Goal: Information Seeking & Learning: Learn about a topic

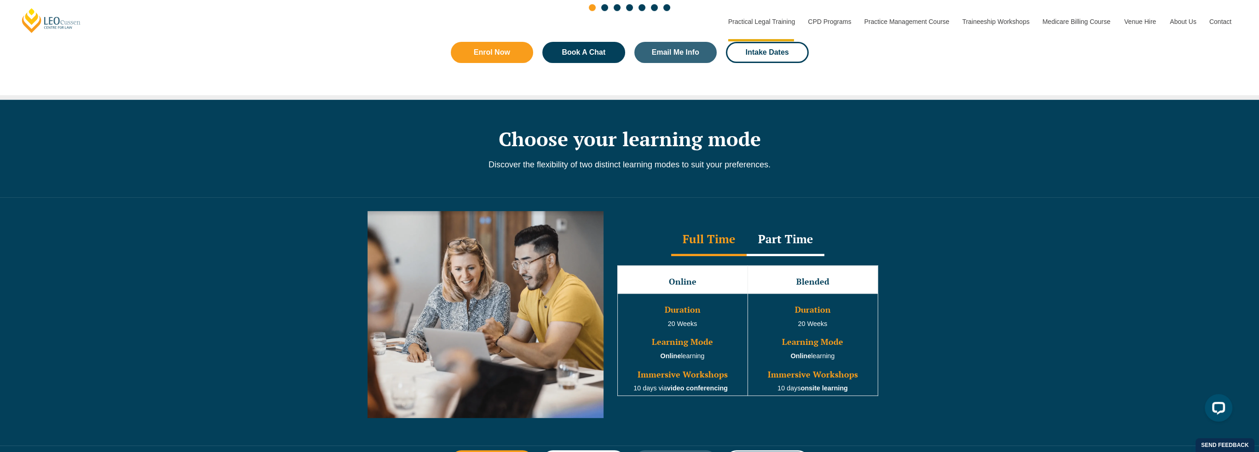
scroll to position [690, 0]
click at [790, 237] on div "Part Time" at bounding box center [786, 240] width 78 height 32
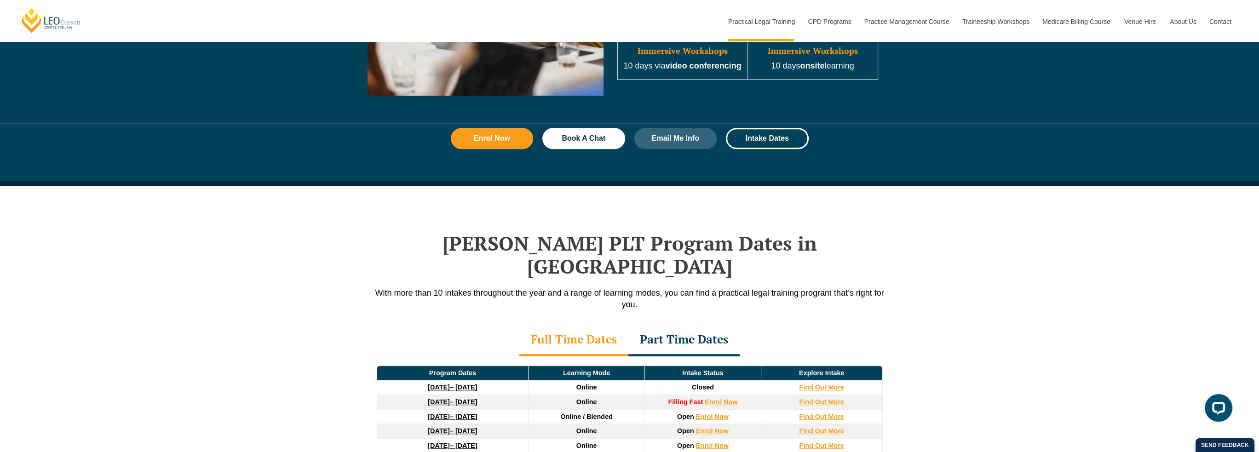
scroll to position [1104, 0]
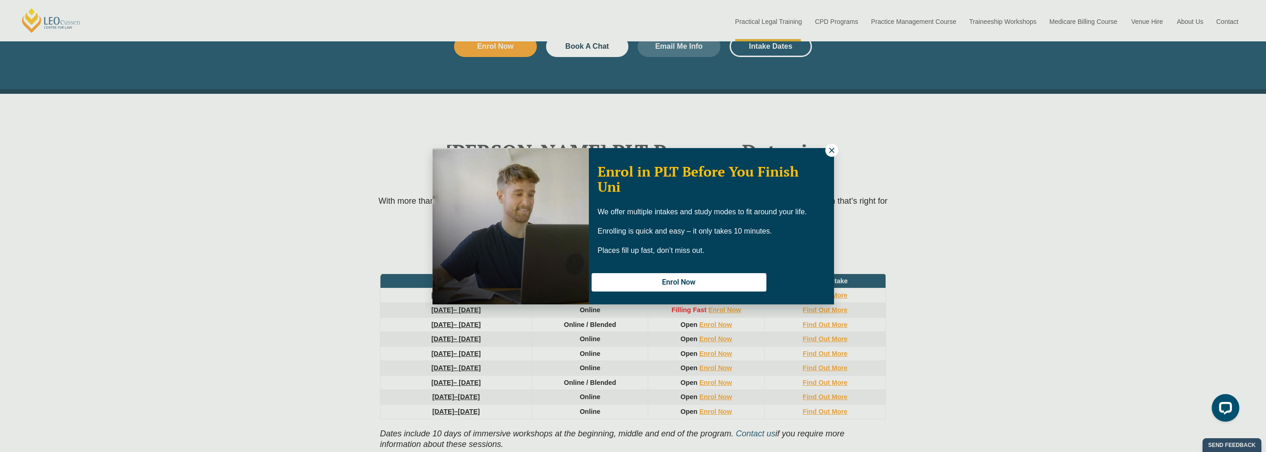
click at [832, 150] on icon at bounding box center [832, 150] width 8 height 8
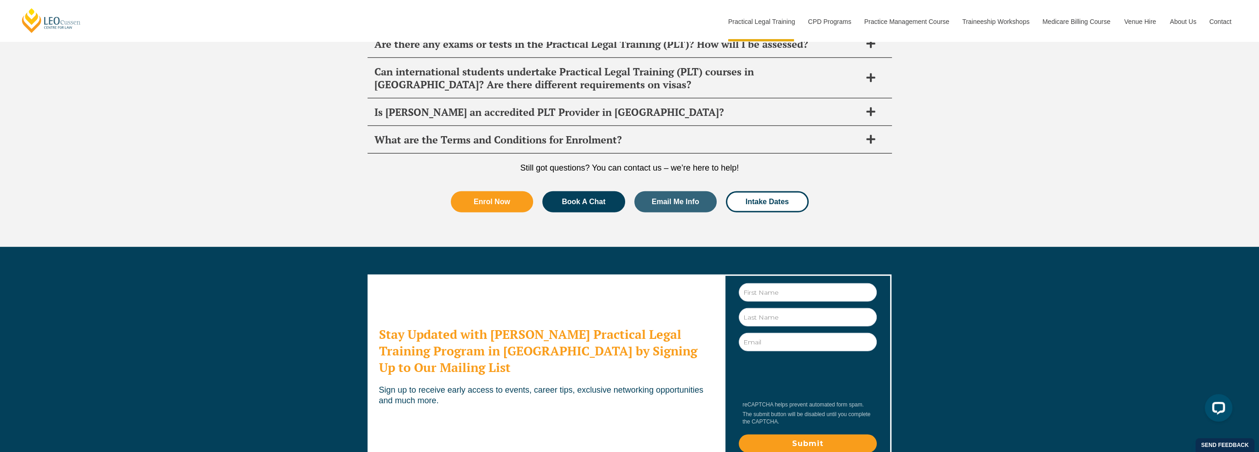
scroll to position [4876, 0]
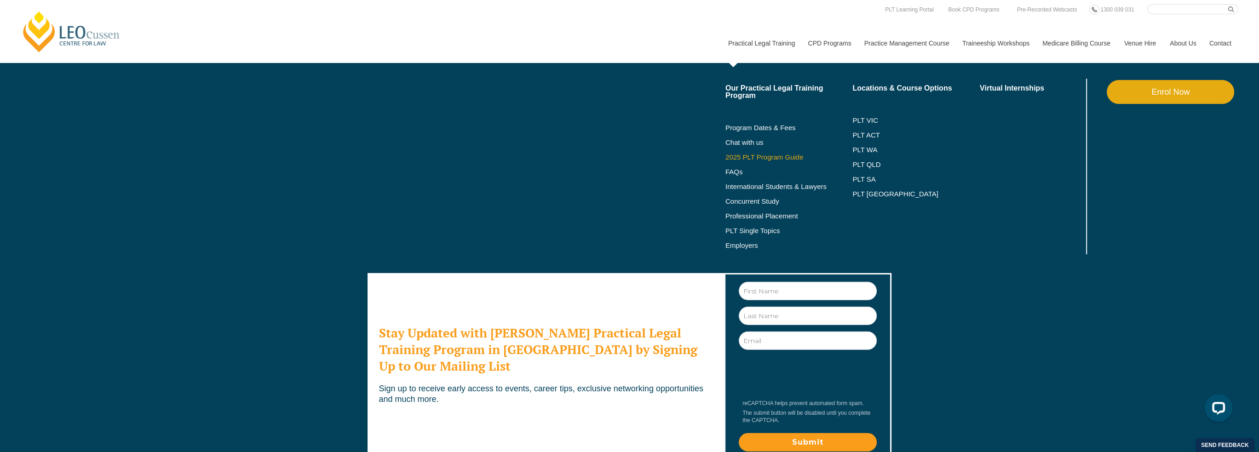
click at [771, 158] on link "2025 PLT Program Guide" at bounding box center [777, 157] width 104 height 7
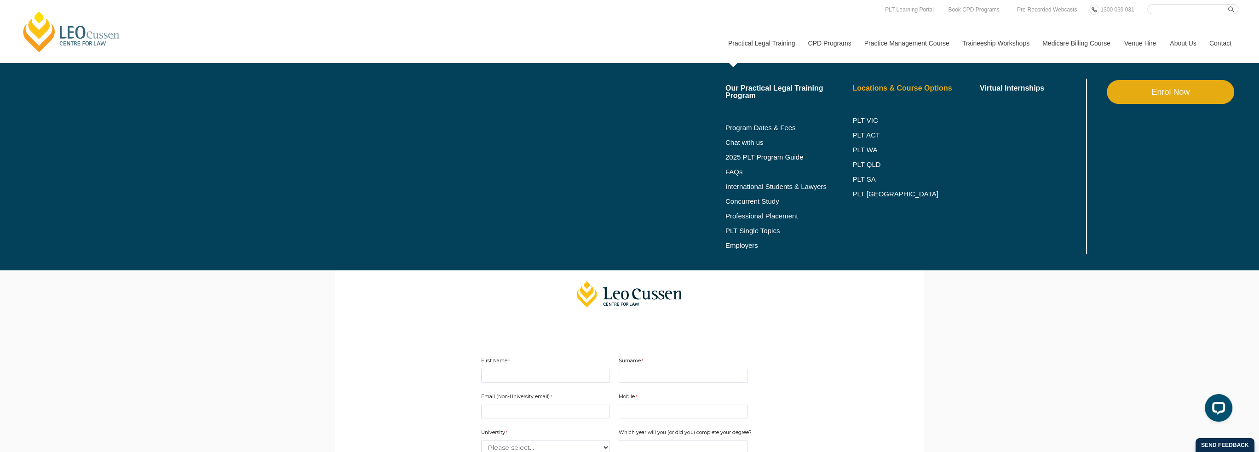
click at [897, 86] on link "Locations & Course Options" at bounding box center [915, 88] width 127 height 7
click at [899, 88] on link "Locations & Course Options" at bounding box center [915, 88] width 127 height 7
click at [873, 162] on link "PLT QLD" at bounding box center [915, 164] width 127 height 7
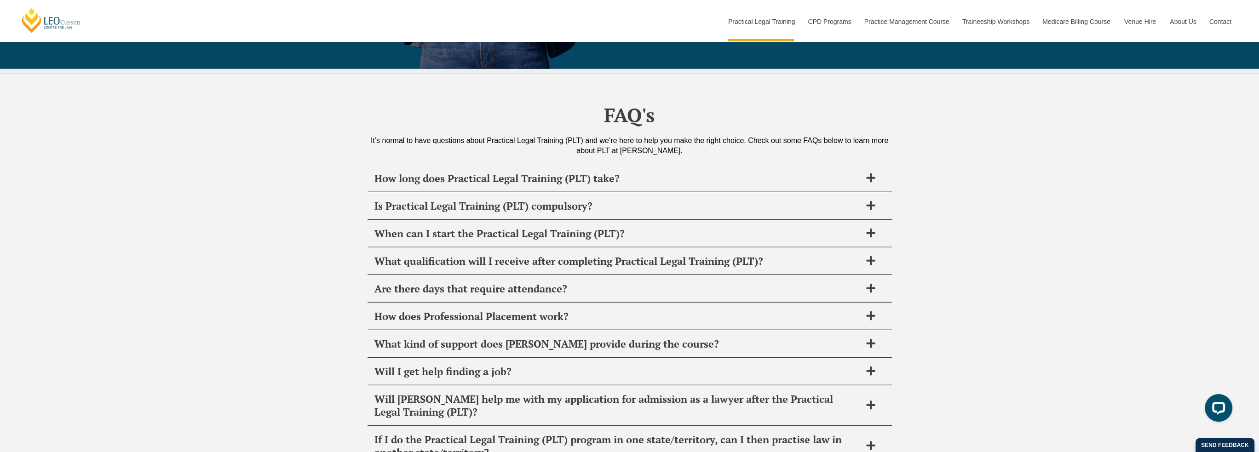
scroll to position [4370, 0]
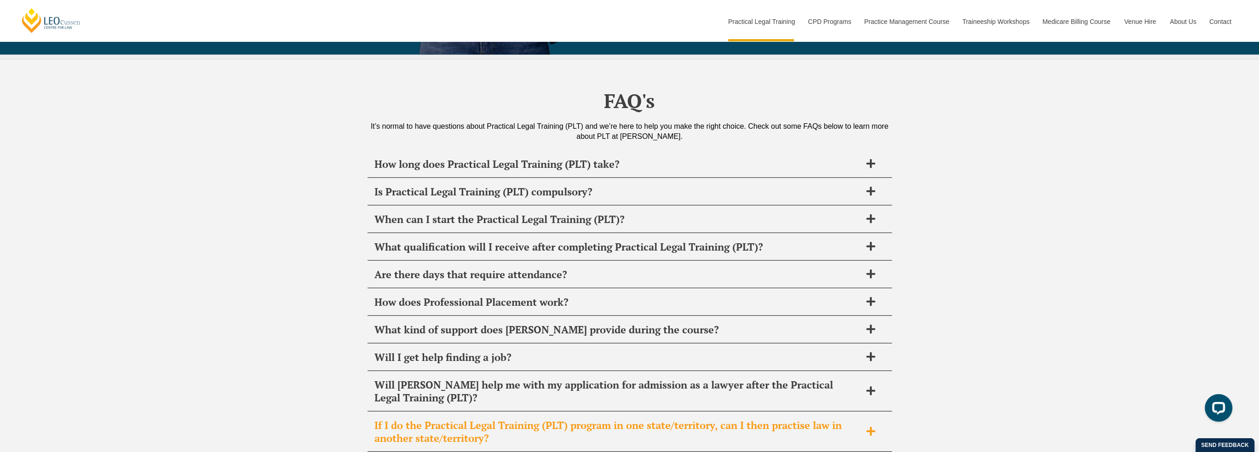
click at [856, 419] on h2 "If I do the Practical Legal Training (PLT) program in one state/territory, can …" at bounding box center [617, 432] width 487 height 26
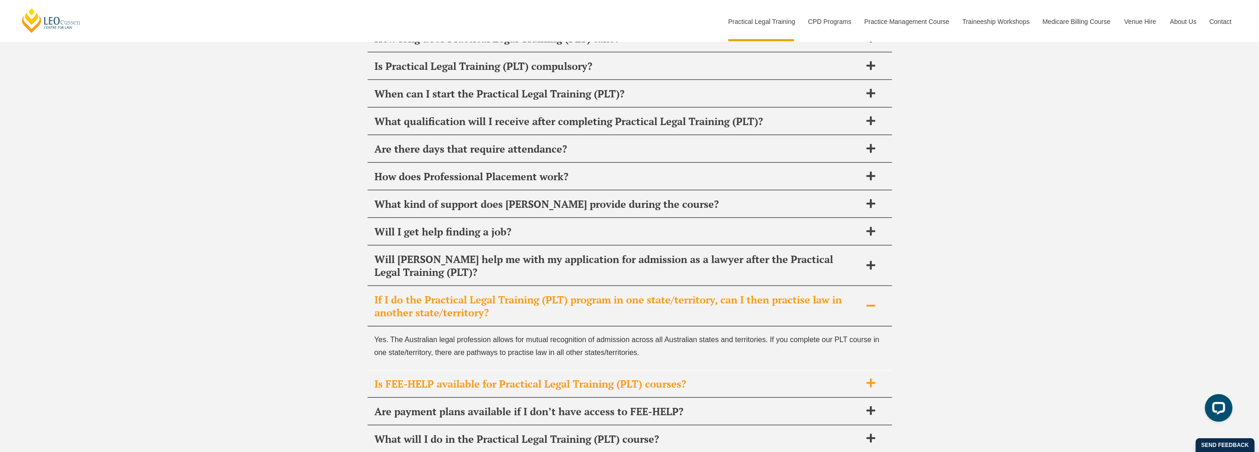
scroll to position [4462, 0]
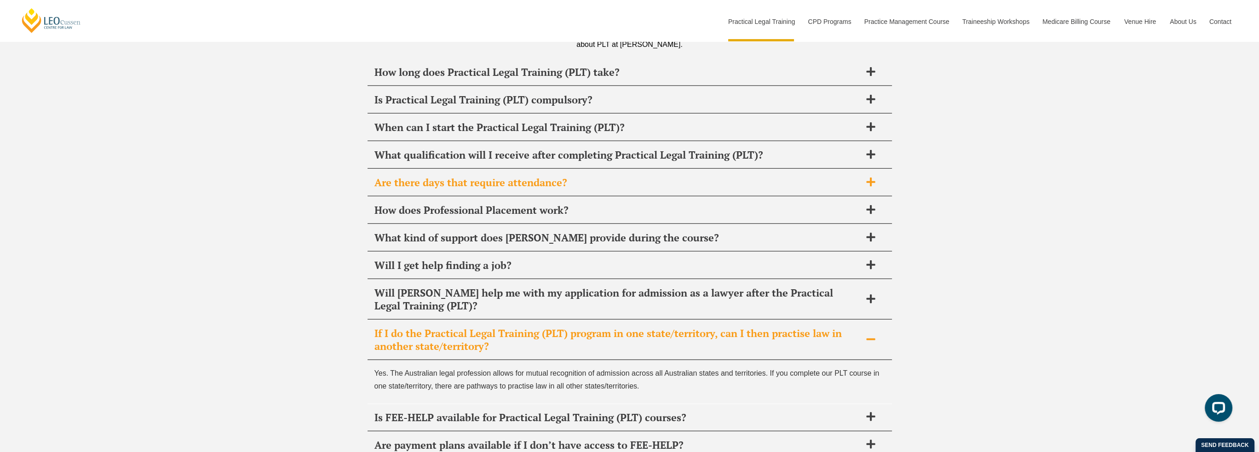
click at [526, 176] on h2 "Are there days that require attendance?" at bounding box center [617, 182] width 487 height 13
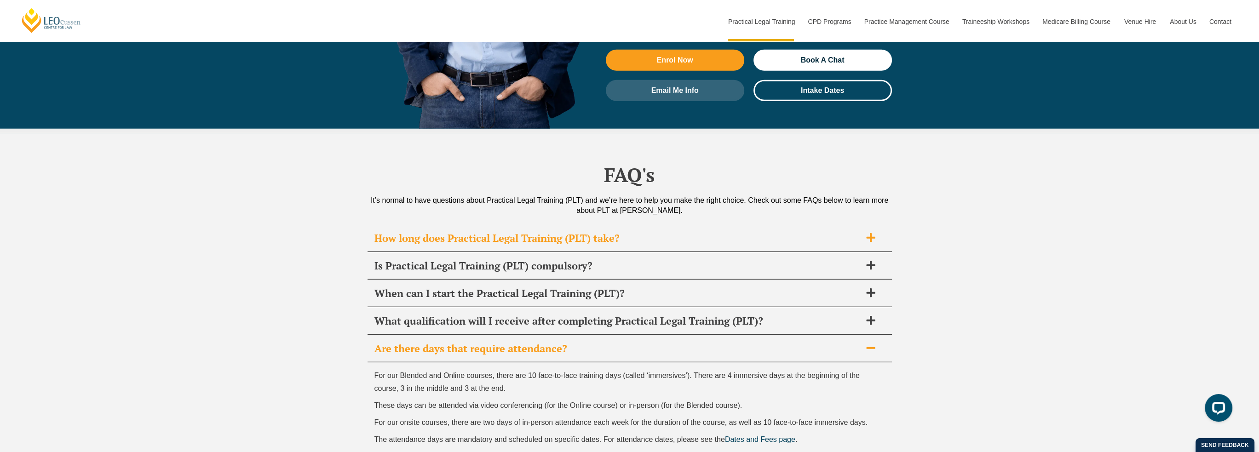
scroll to position [4278, 0]
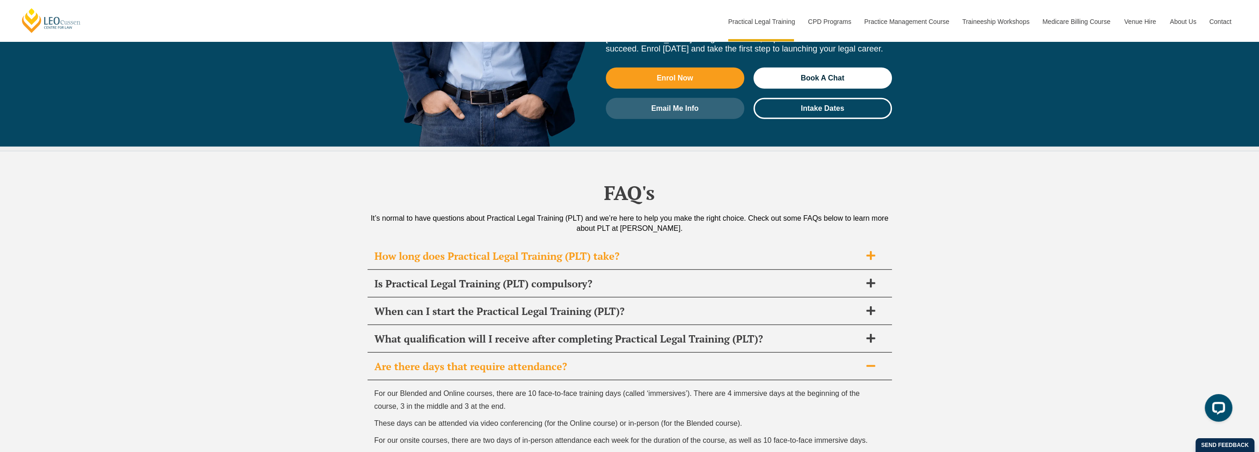
click at [566, 243] on div "How long does Practical Legal Training (PLT) take?" at bounding box center [630, 256] width 524 height 27
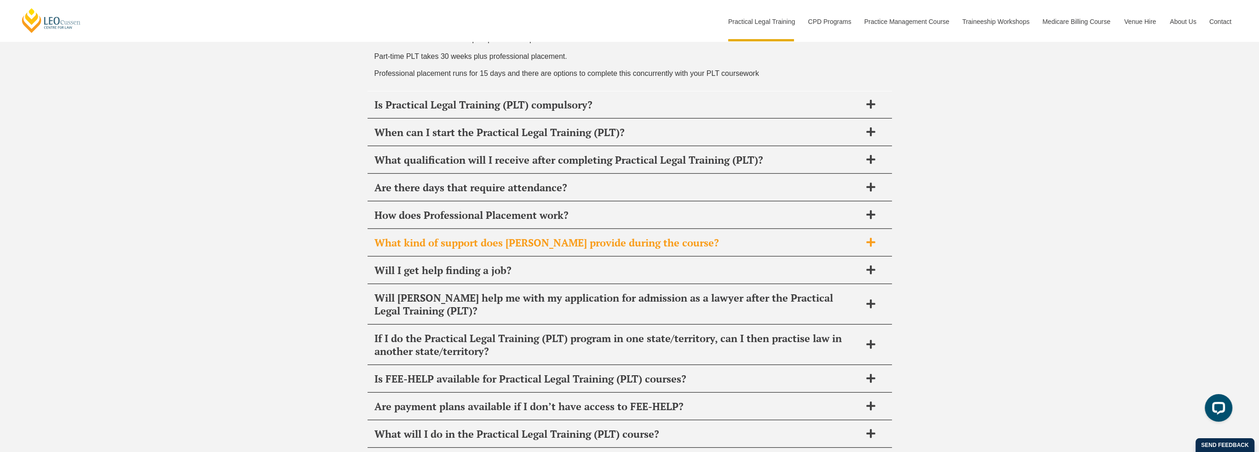
scroll to position [4554, 0]
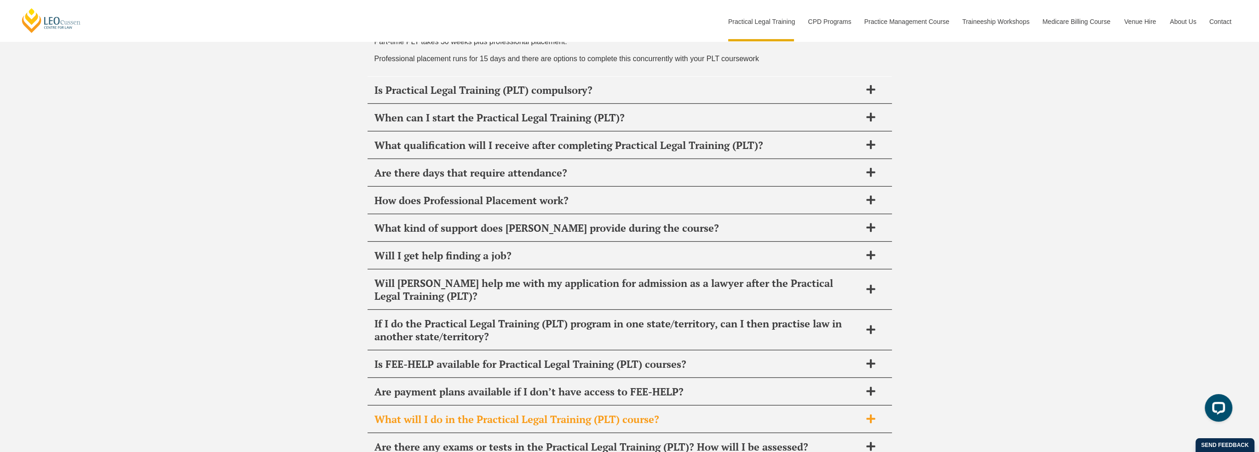
click at [613, 413] on h2 "What will I do in the Practical Legal Training (PLT) course?" at bounding box center [617, 419] width 487 height 13
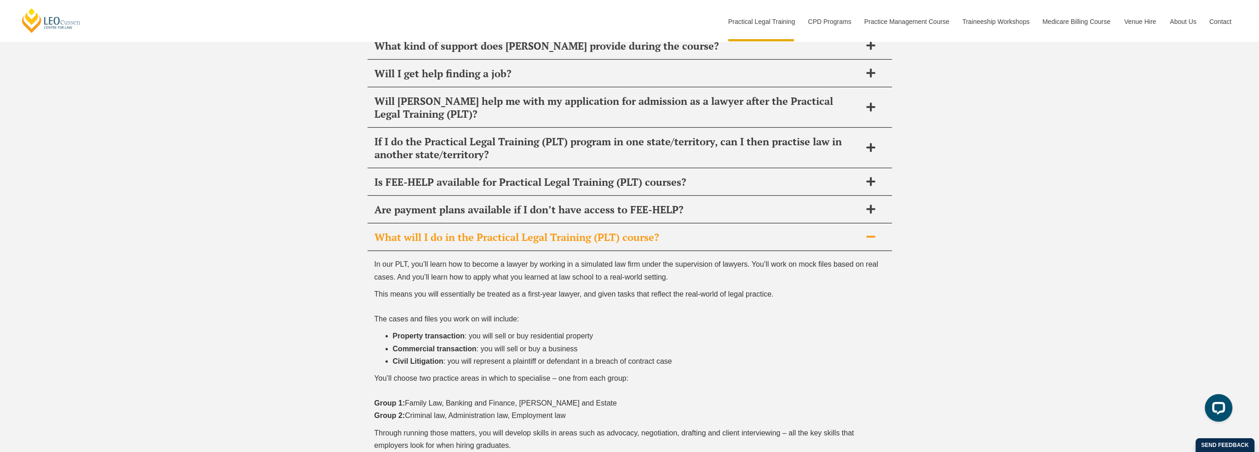
scroll to position [4656, 0]
